Goal: Information Seeking & Learning: Find specific fact

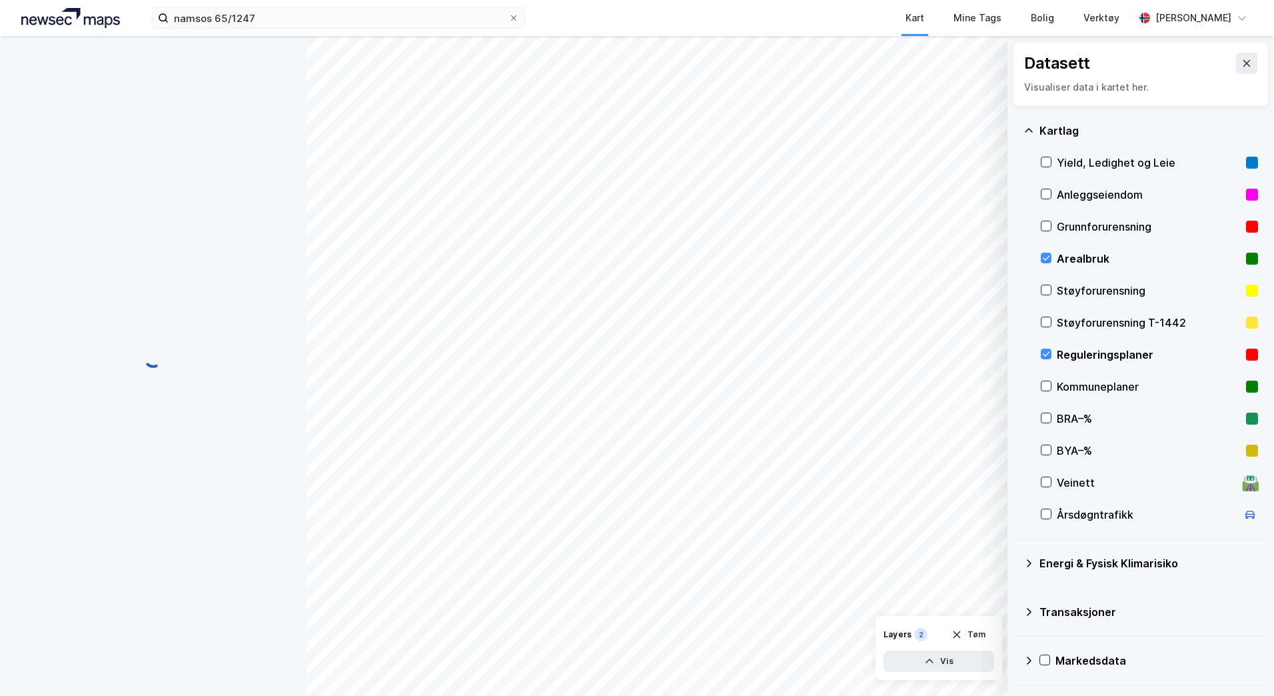
scroll to position [1, 0]
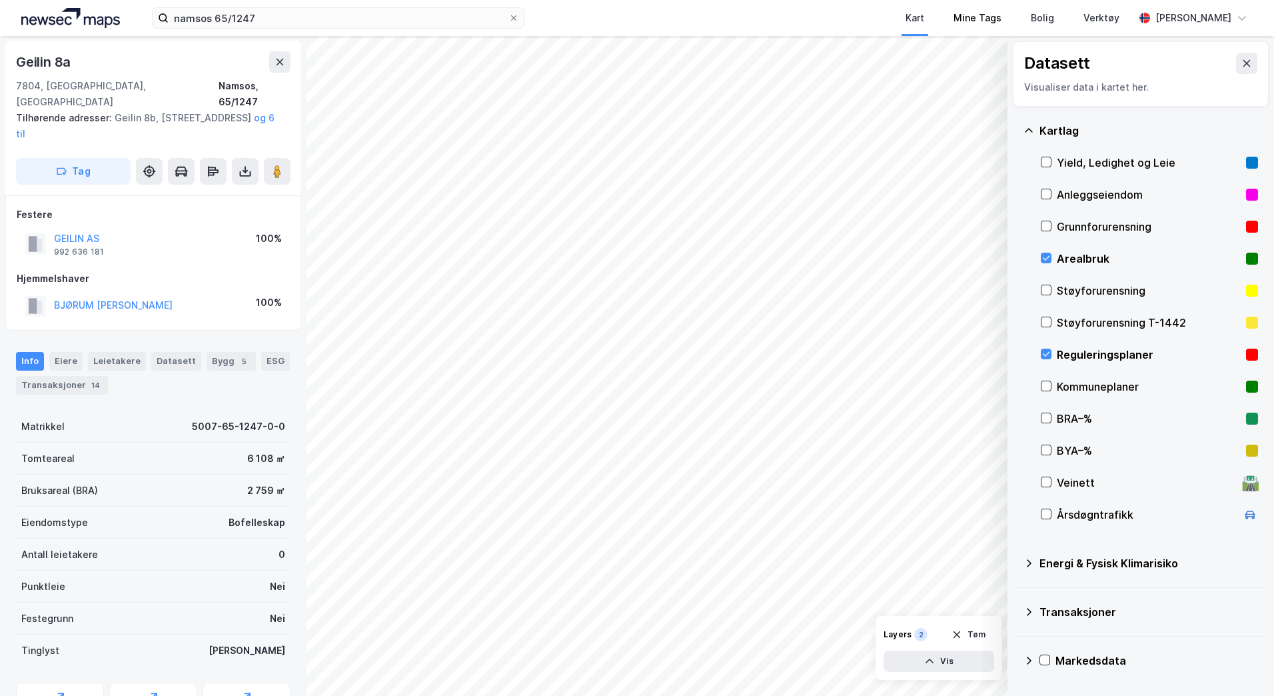
scroll to position [1, 0]
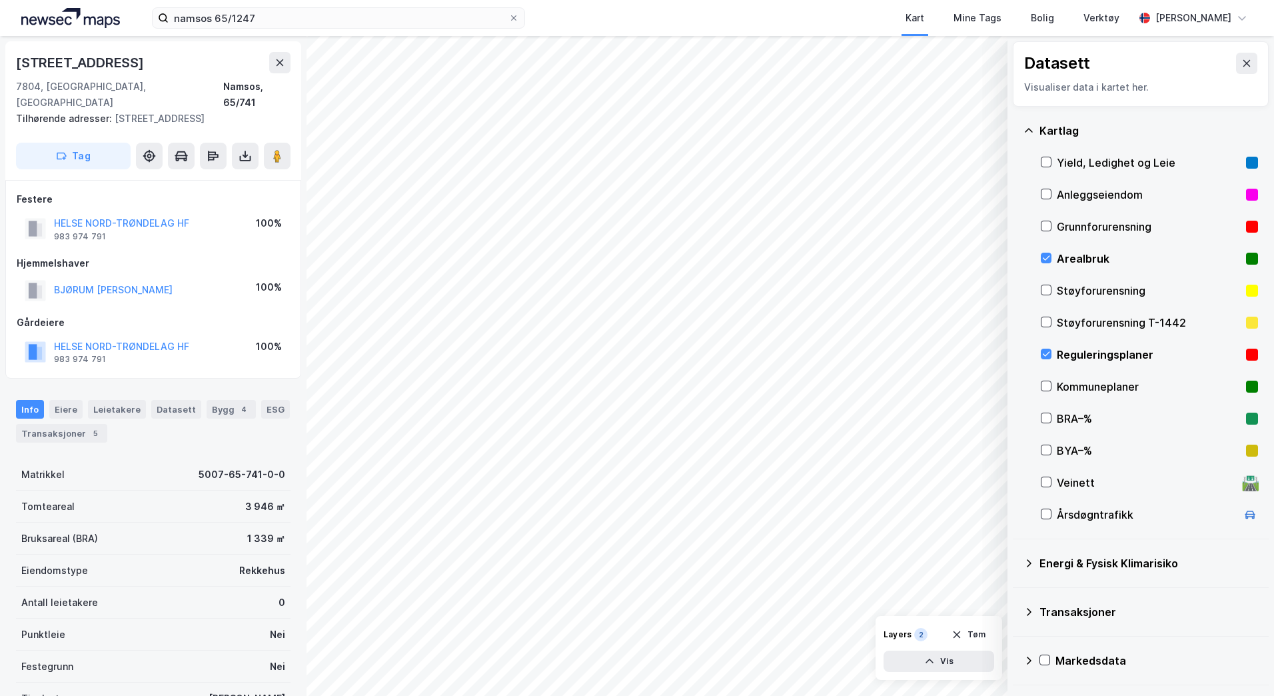
scroll to position [1, 0]
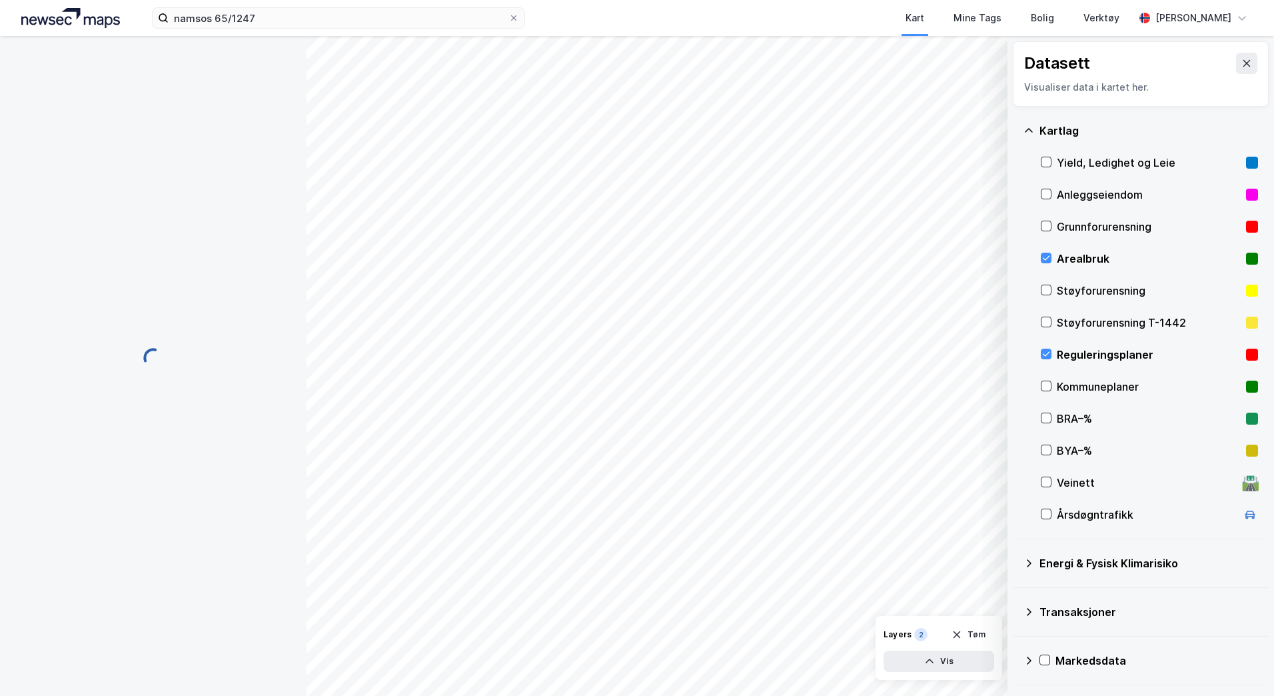
scroll to position [1, 0]
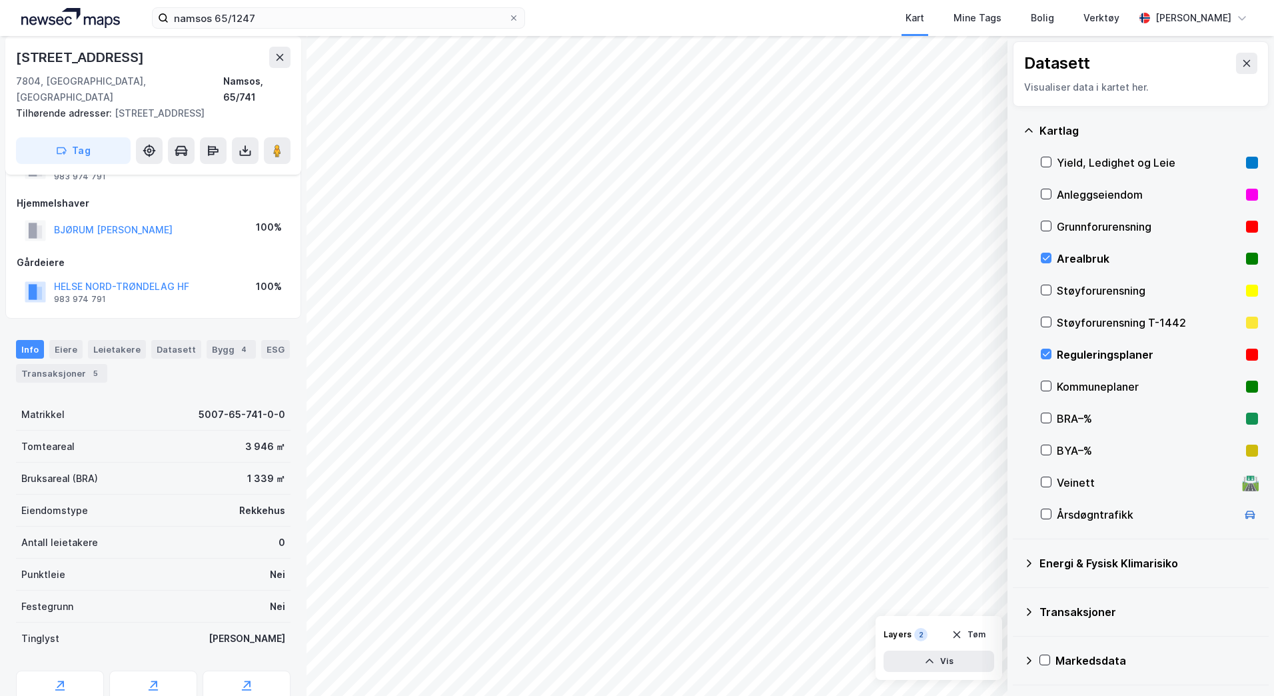
scroll to position [38, 0]
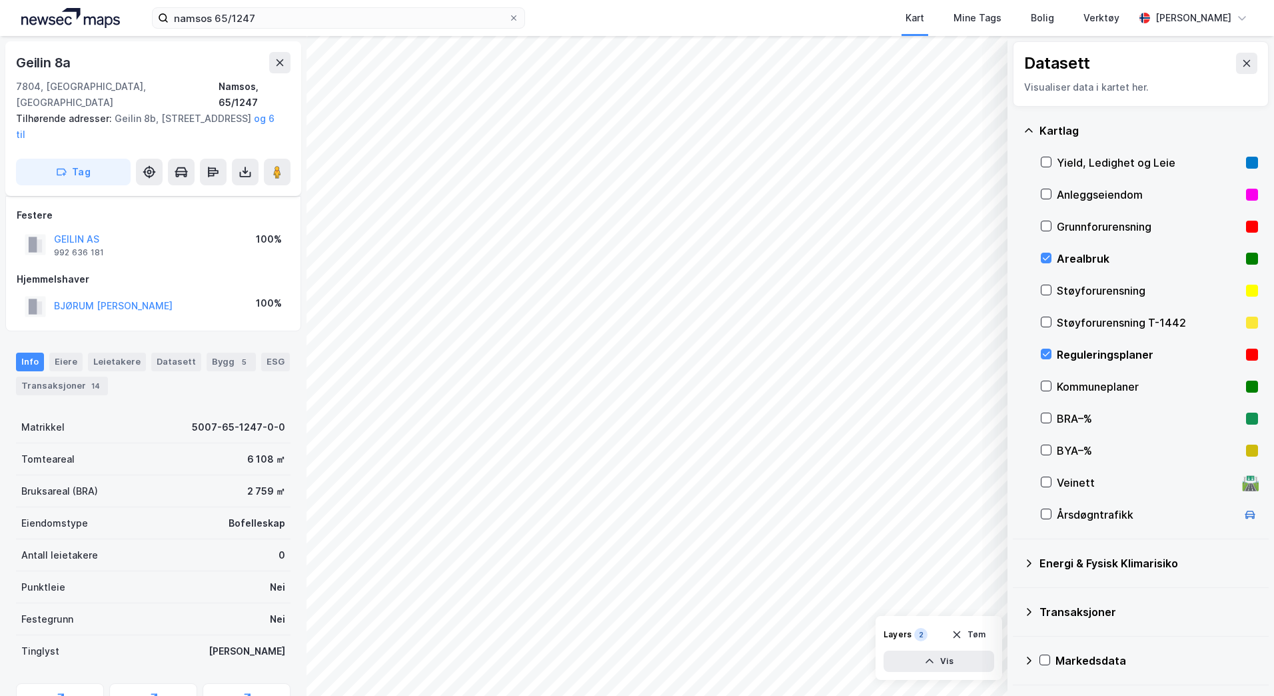
scroll to position [38, 0]
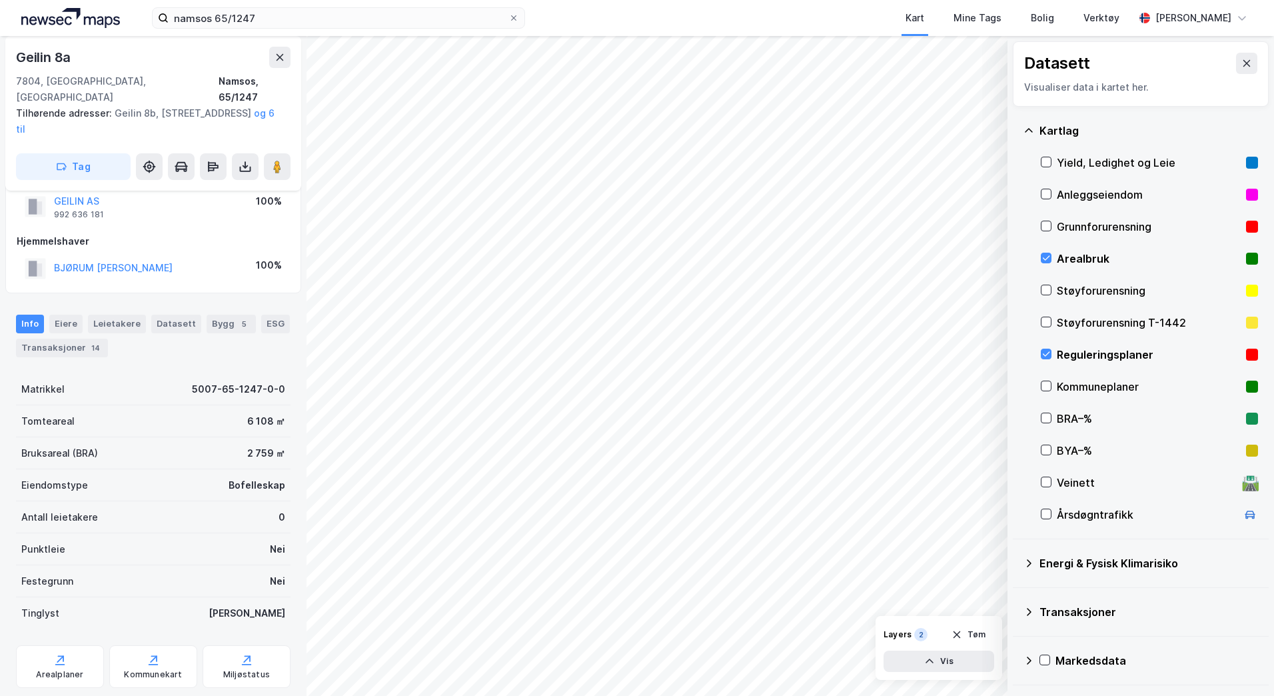
click at [1066, 259] on div "Arealbruk" at bounding box center [1149, 259] width 184 height 16
click at [55, 315] on div "Eiere" at bounding box center [65, 324] width 33 height 19
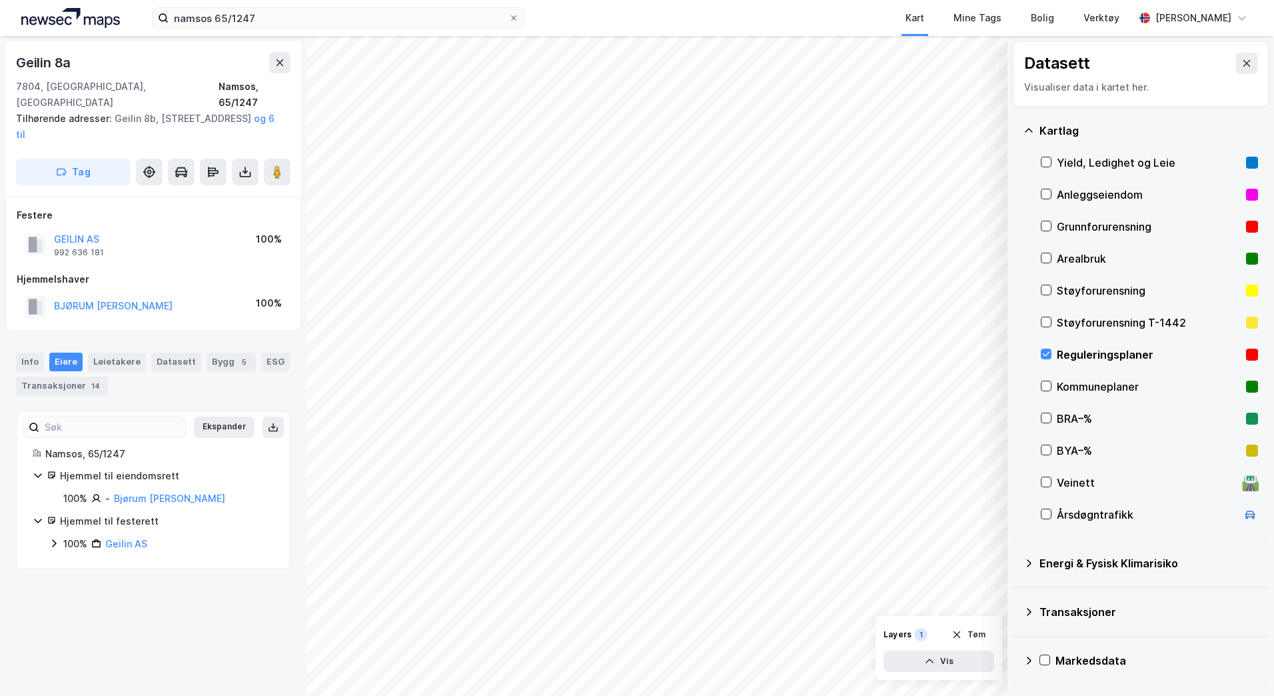
drag, startPoint x: 31, startPoint y: 328, endPoint x: 38, endPoint y: 304, distance: 24.9
click at [37, 337] on div "Info [PERSON_NAME] Datasett Bygg 5 ESG Transaksjoner 14" at bounding box center [153, 369] width 307 height 64
